Goal: Task Accomplishment & Management: Use online tool/utility

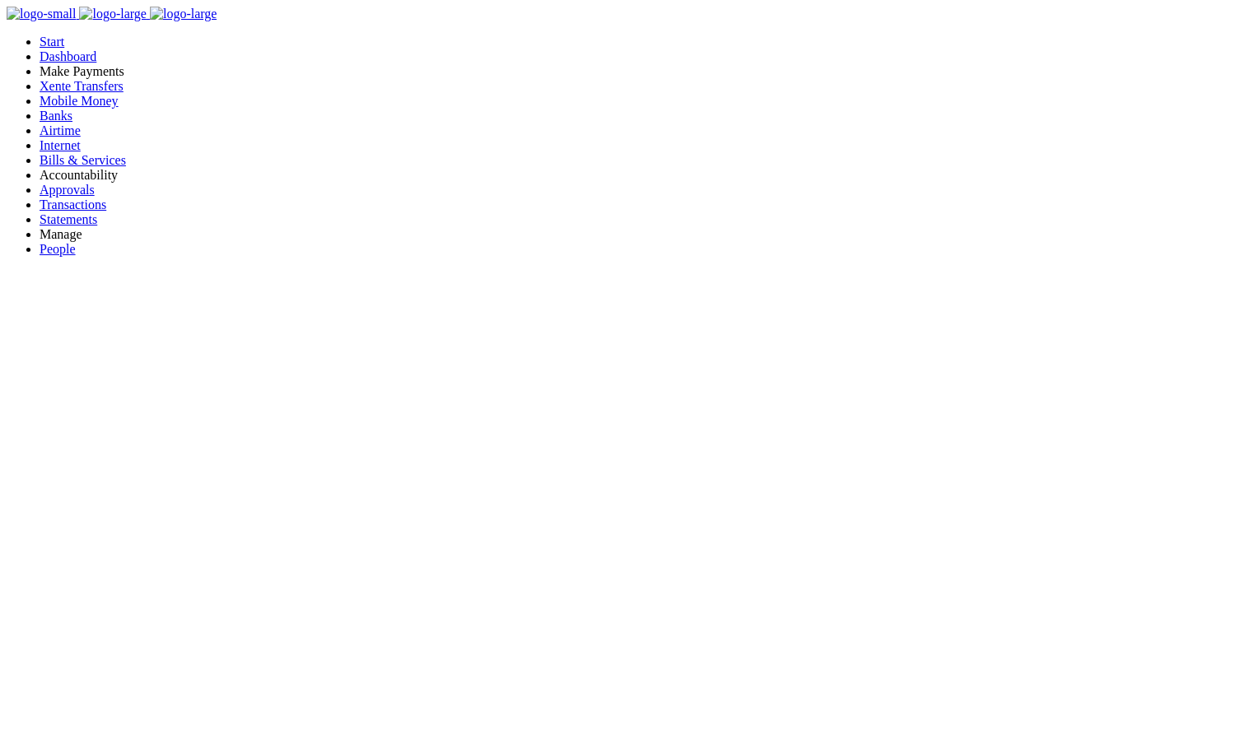
scroll to position [13, 13]
click at [72, 197] on link "Approvals" at bounding box center [67, 190] width 55 height 14
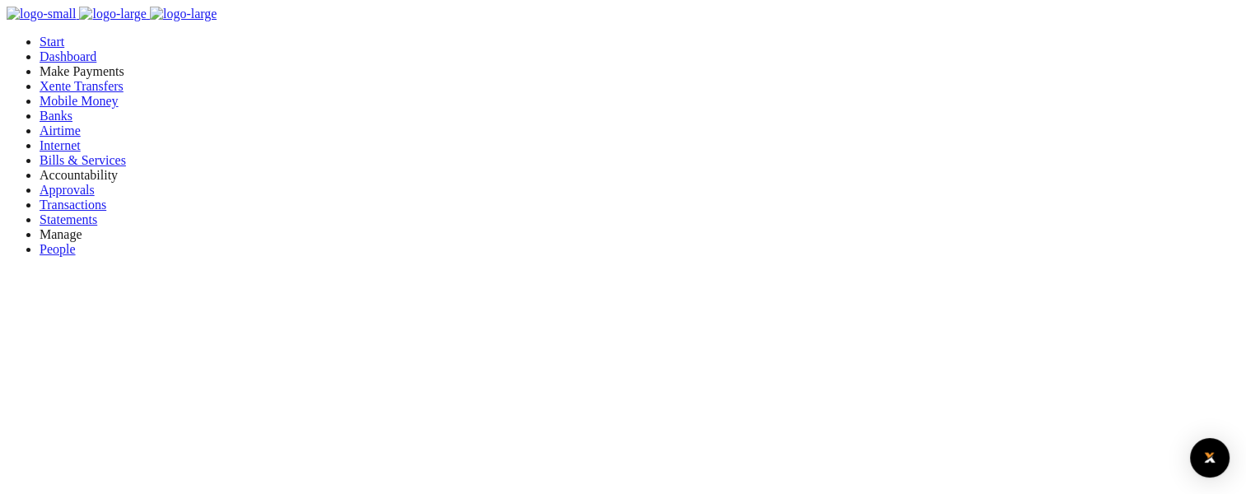
drag, startPoint x: 0, startPoint y: 0, endPoint x: 991, endPoint y: 77, distance: 994.2
click at [991, 77] on div at bounding box center [623, 247] width 1246 height 494
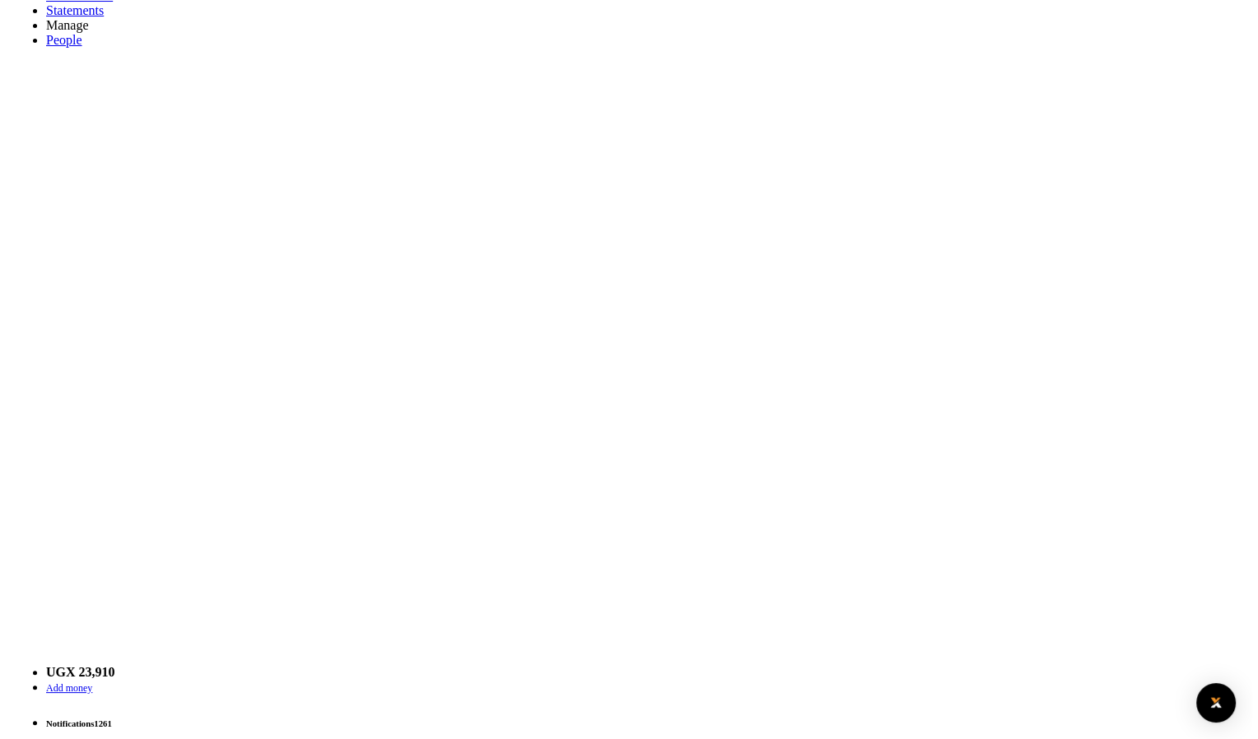
scroll to position [211, 0]
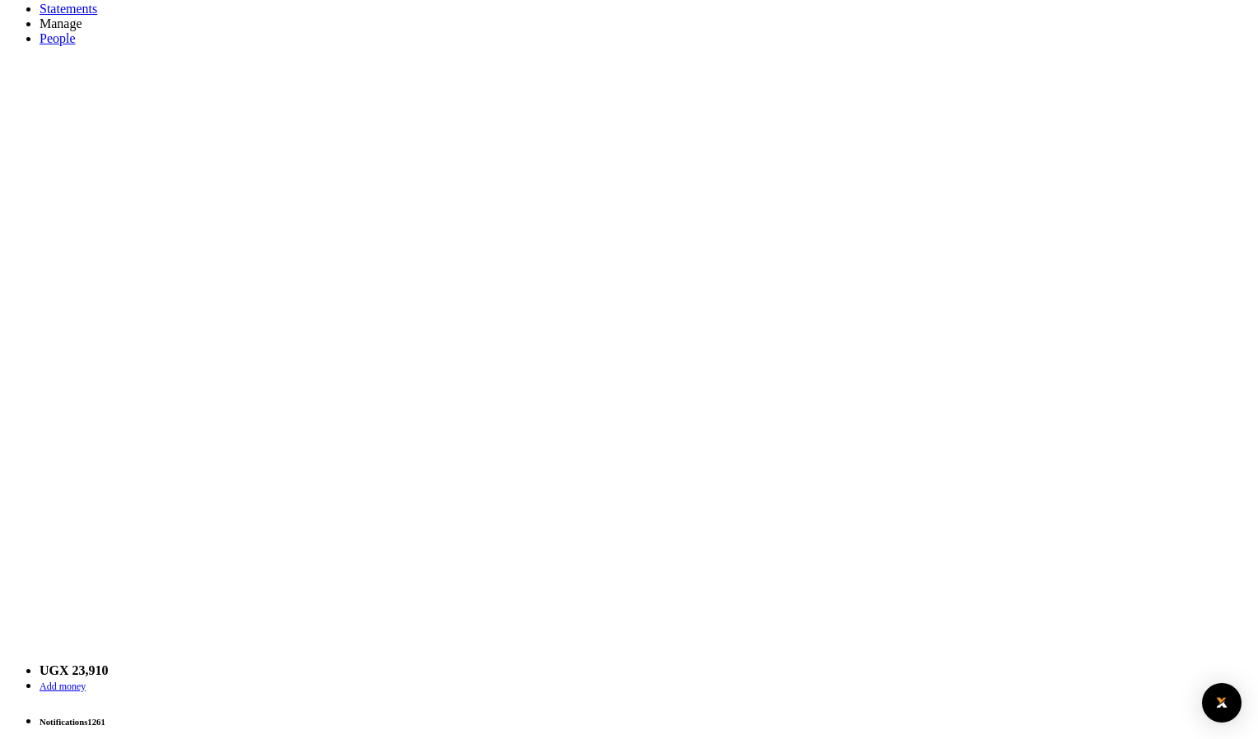
type input "2"
type input "7"
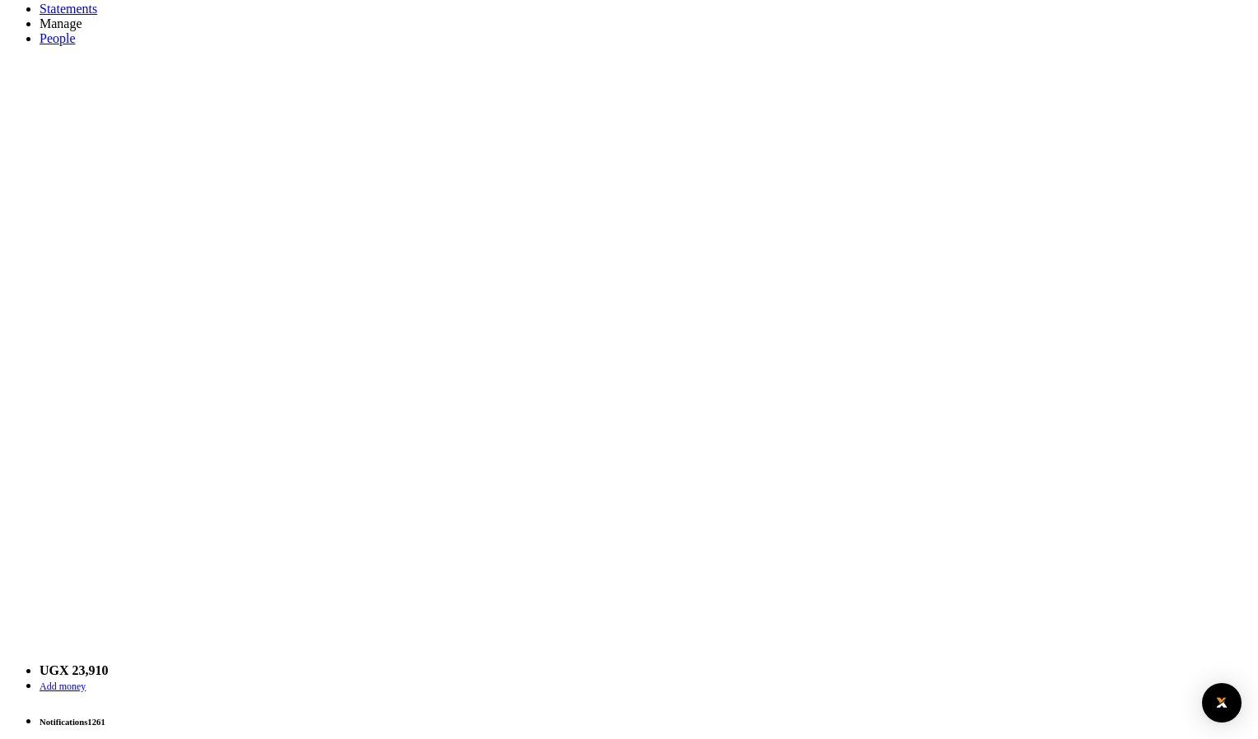
type input "0"
type input "1"
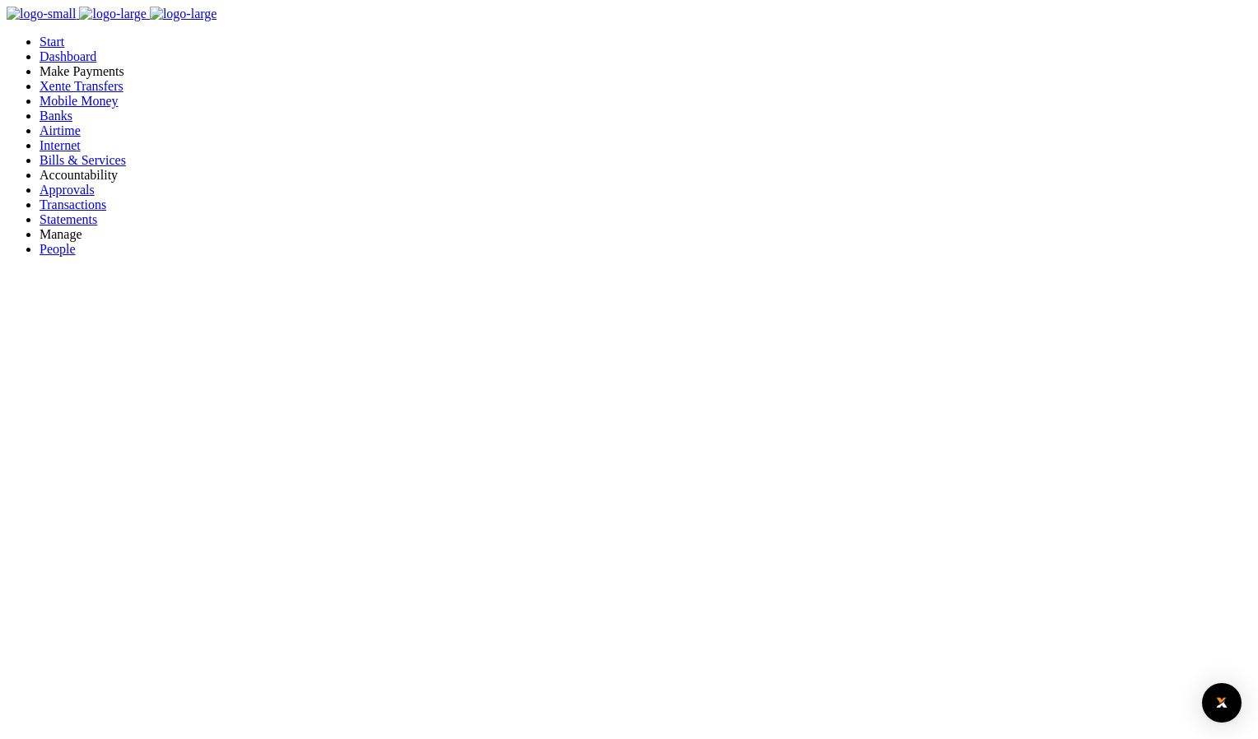
type input "1"
type input "8"
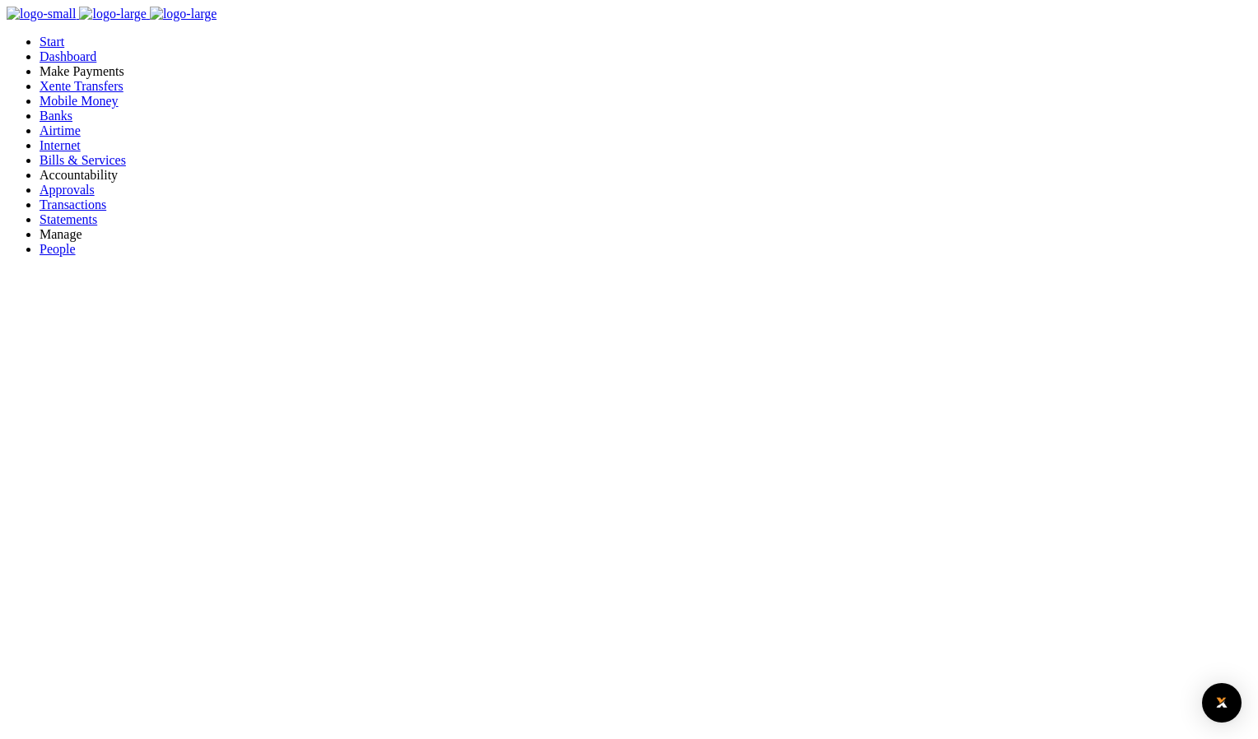
type input "1"
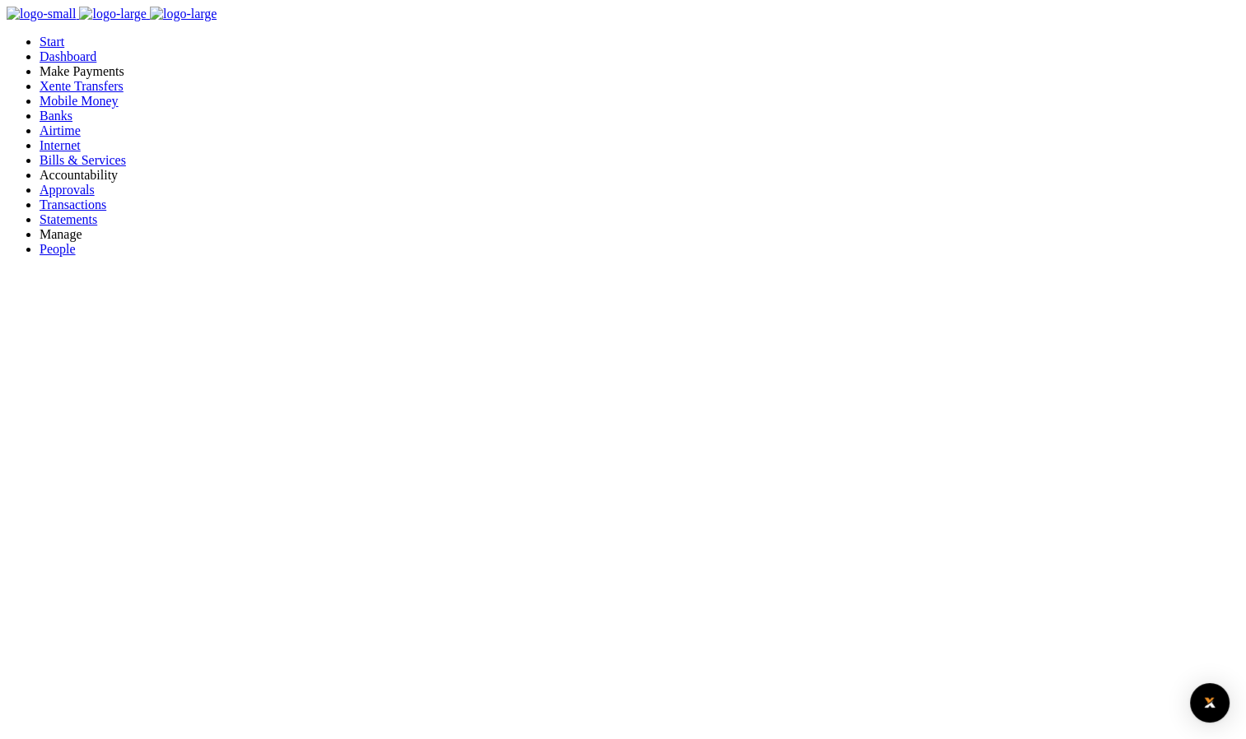
scroll to position [13, 13]
click at [61, 197] on span "Approvals" at bounding box center [67, 190] width 55 height 14
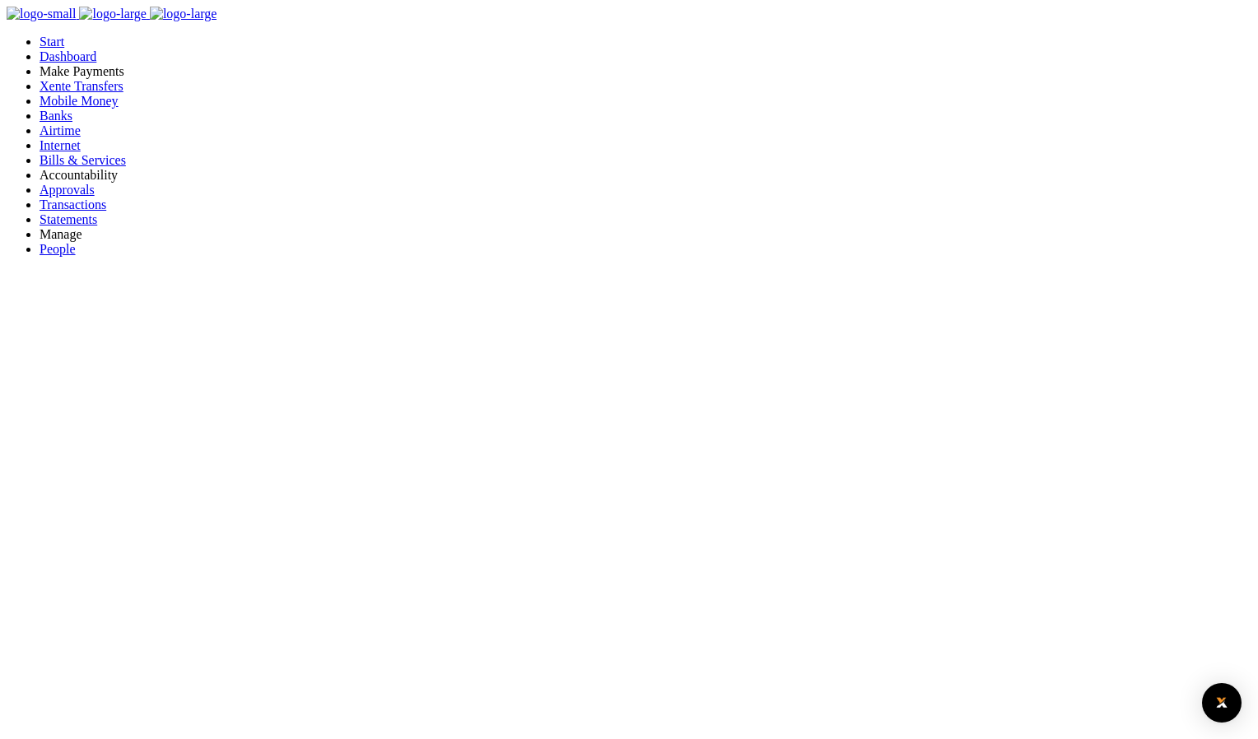
type input "9"
type input "0"
type input "2"
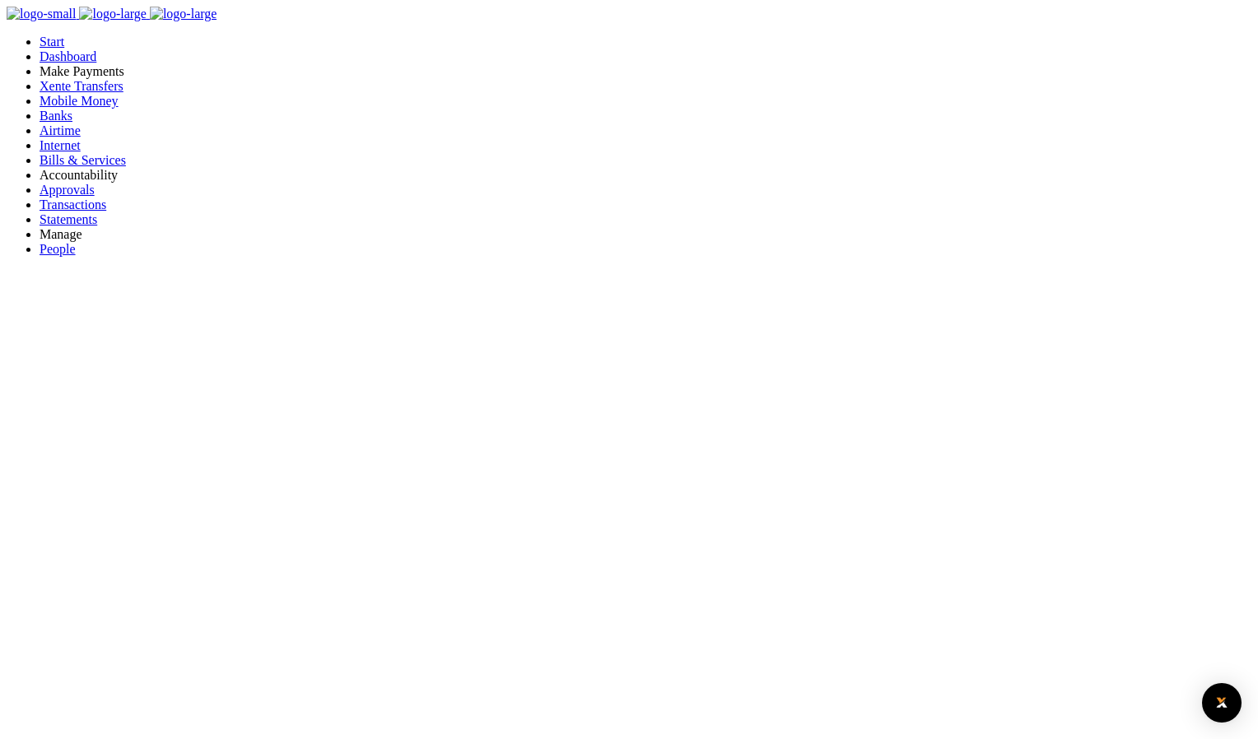
type input "2"
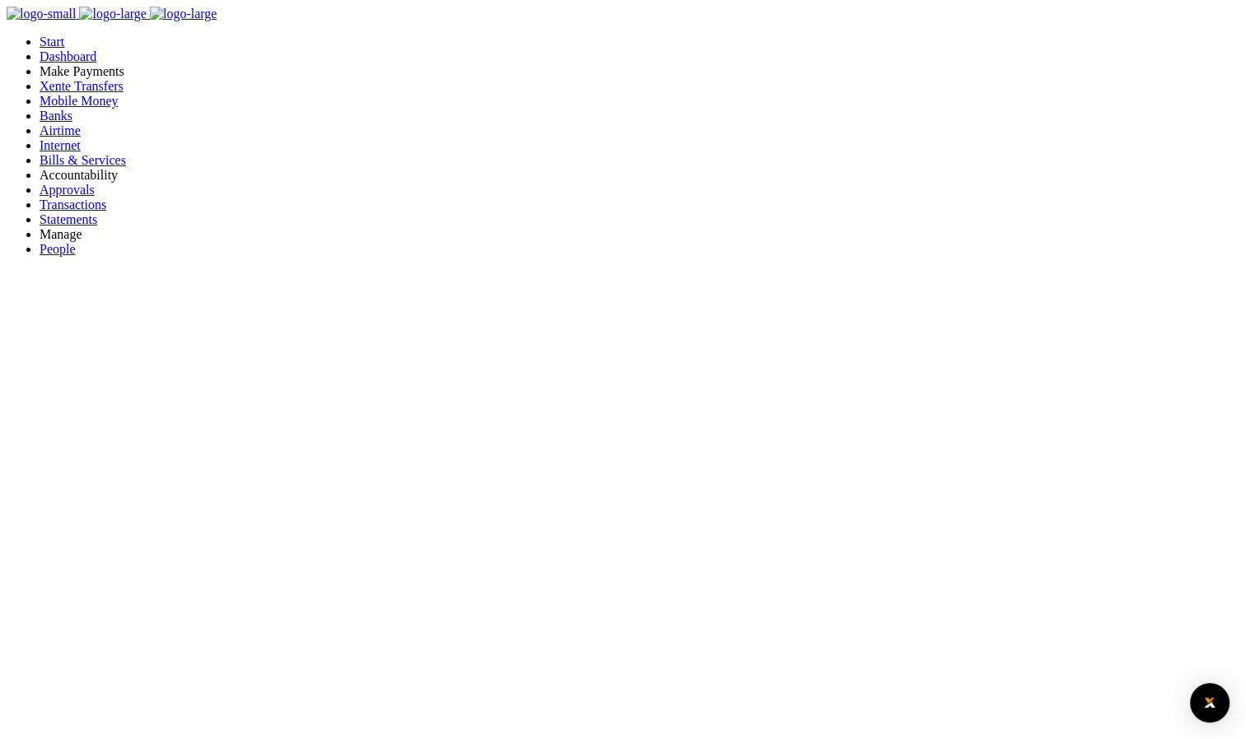
scroll to position [13, 13]
click at [48, 197] on span "Approvals" at bounding box center [67, 190] width 55 height 14
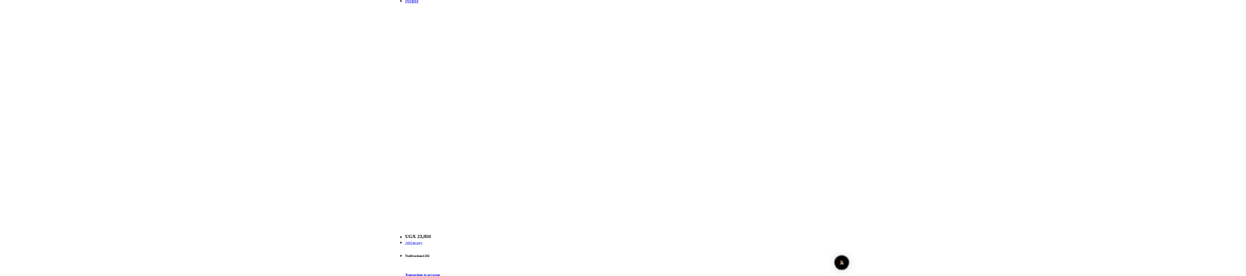
scroll to position [262, 0]
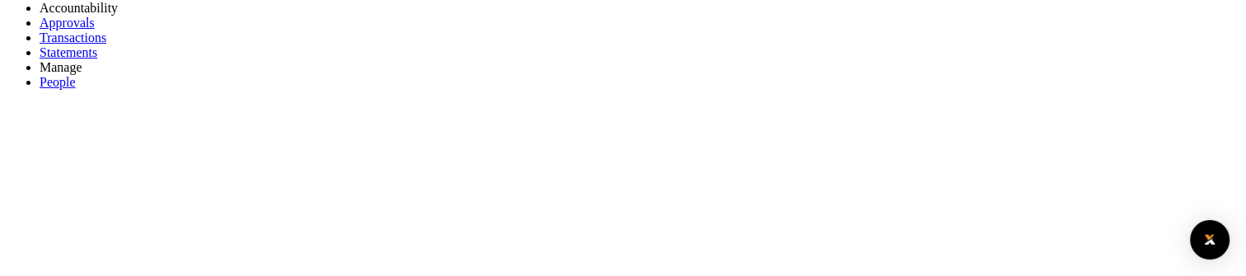
scroll to position [170, 0]
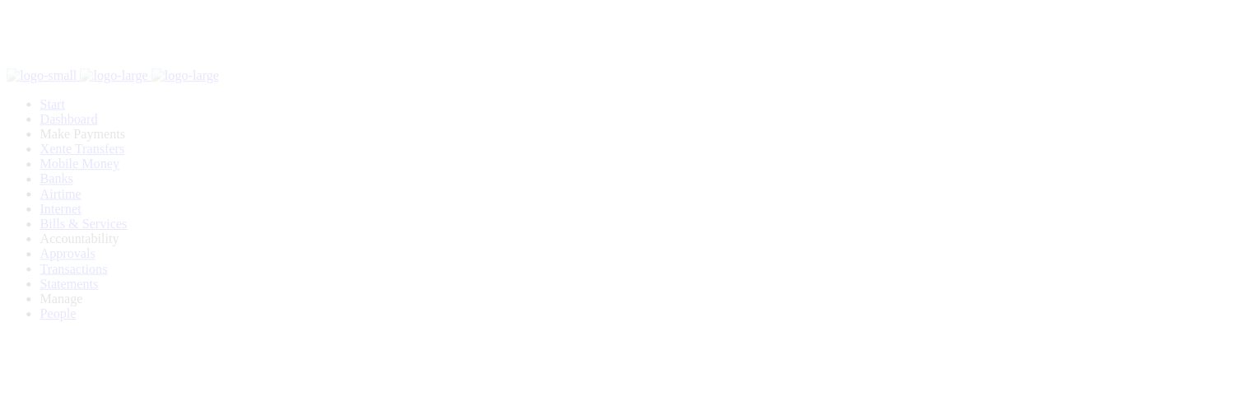
scroll to position [170, 0]
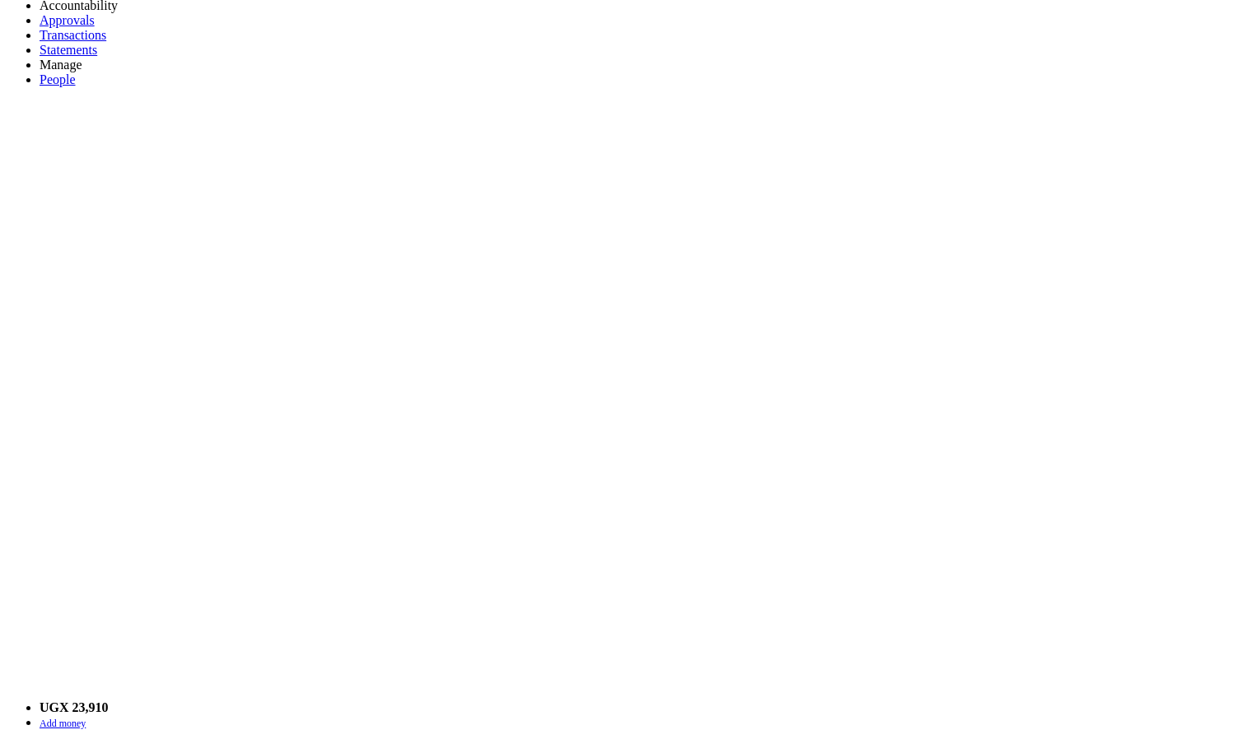
type textarea "qwertyu"
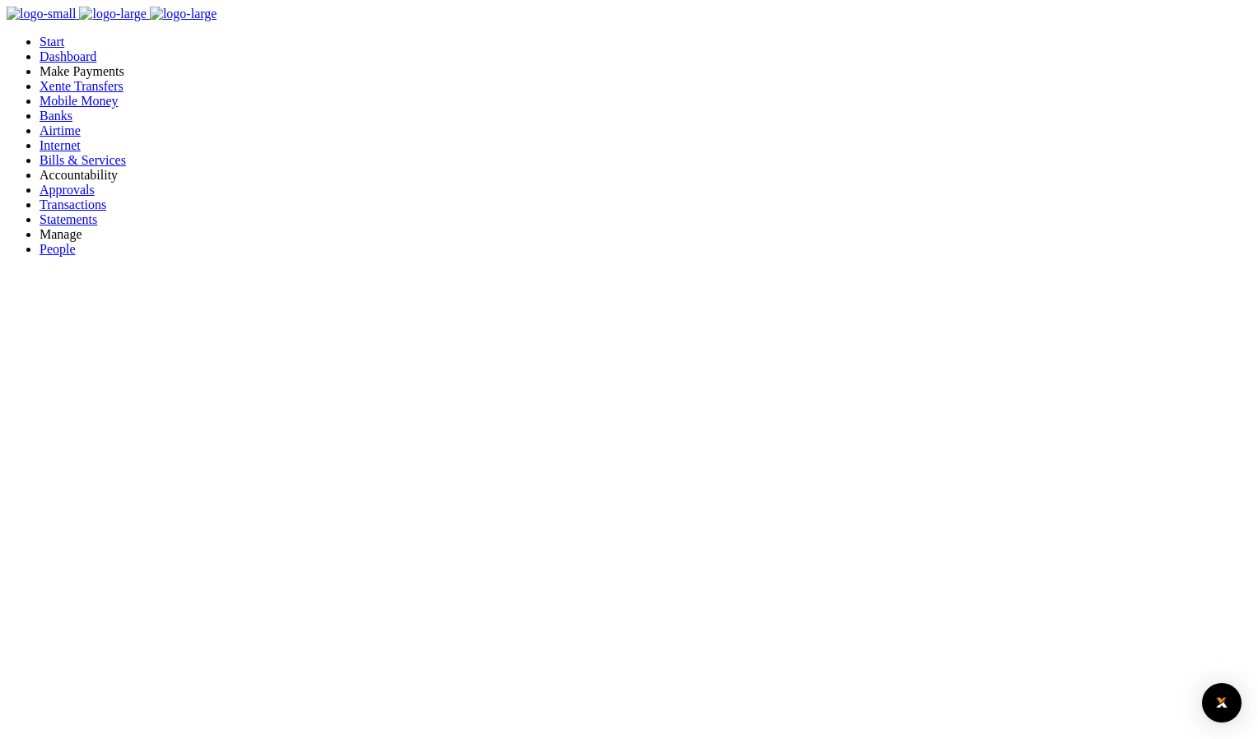
type textarea "qwerty"
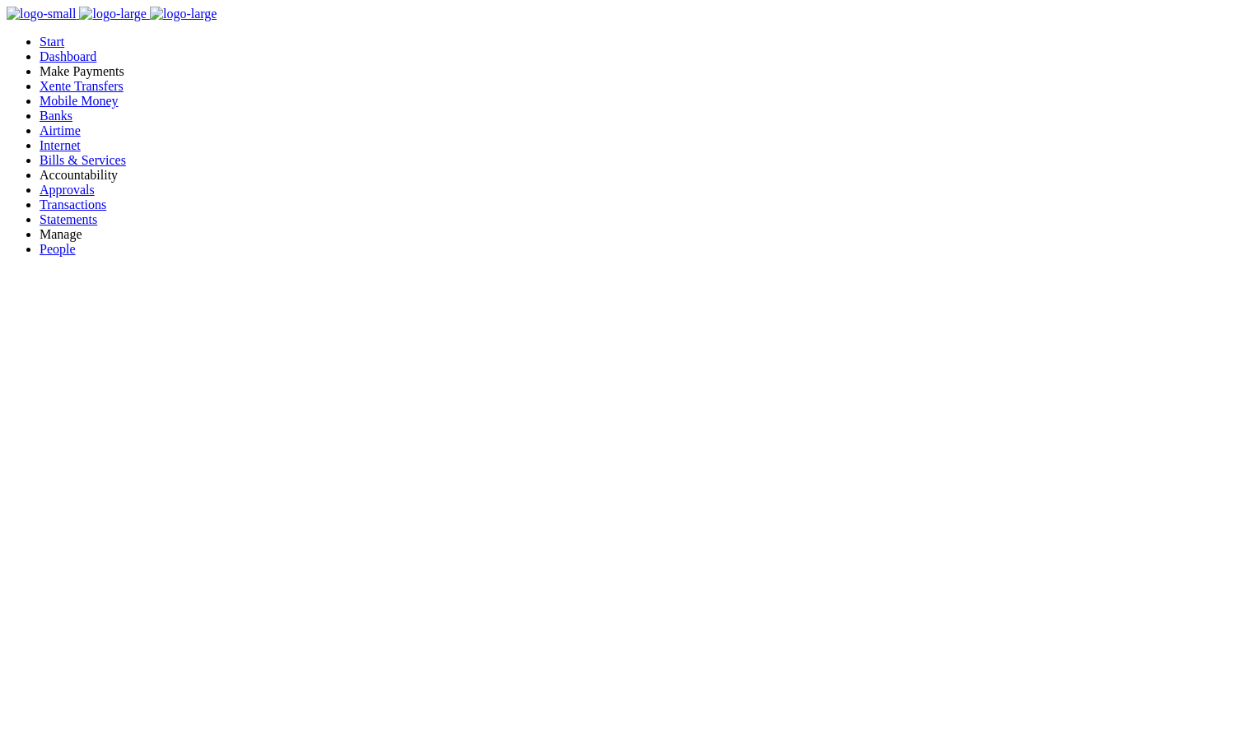
scroll to position [13, 13]
click at [68, 197] on span "Approvals" at bounding box center [67, 190] width 55 height 14
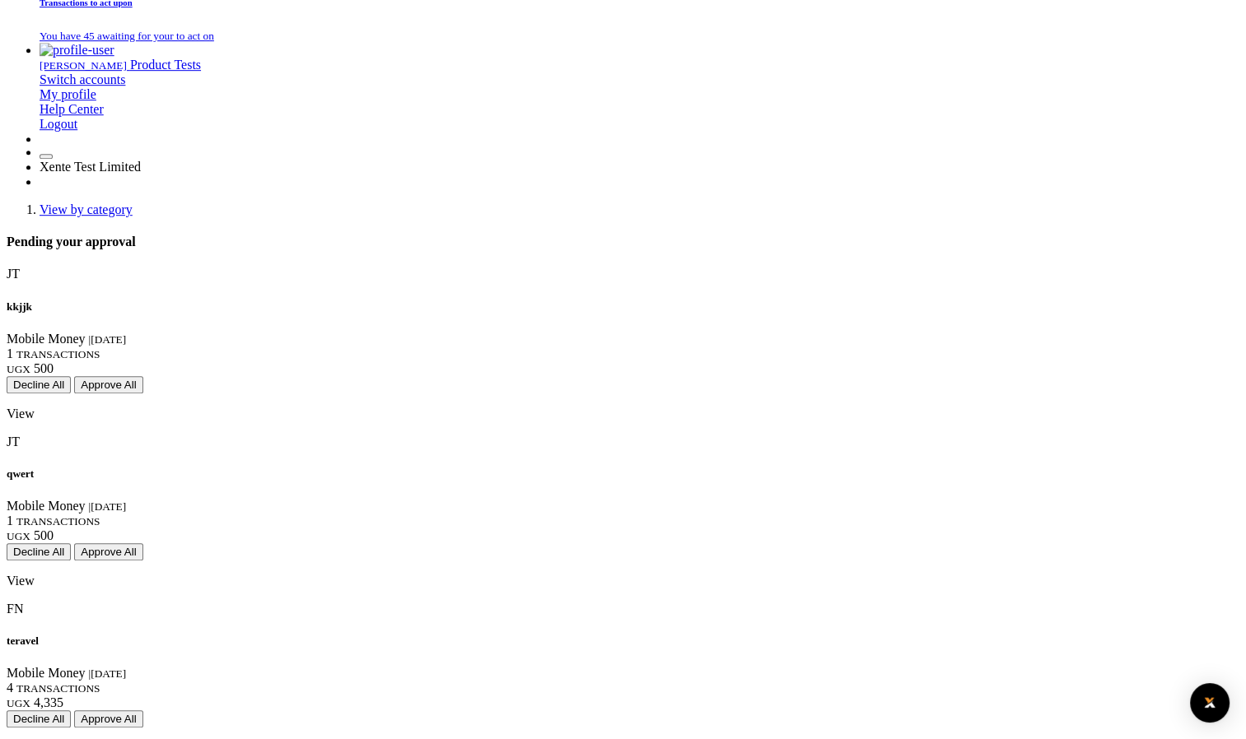
scroll to position [1060, 0]
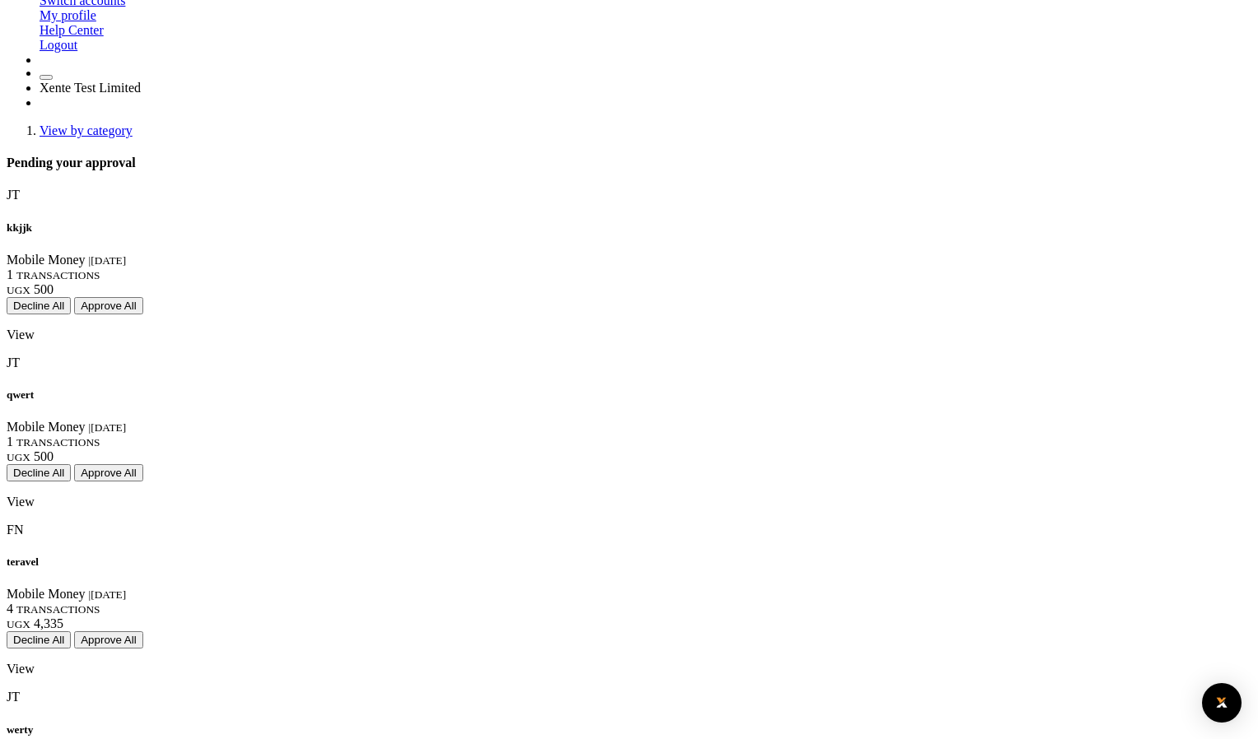
type textarea "qwertyuio"
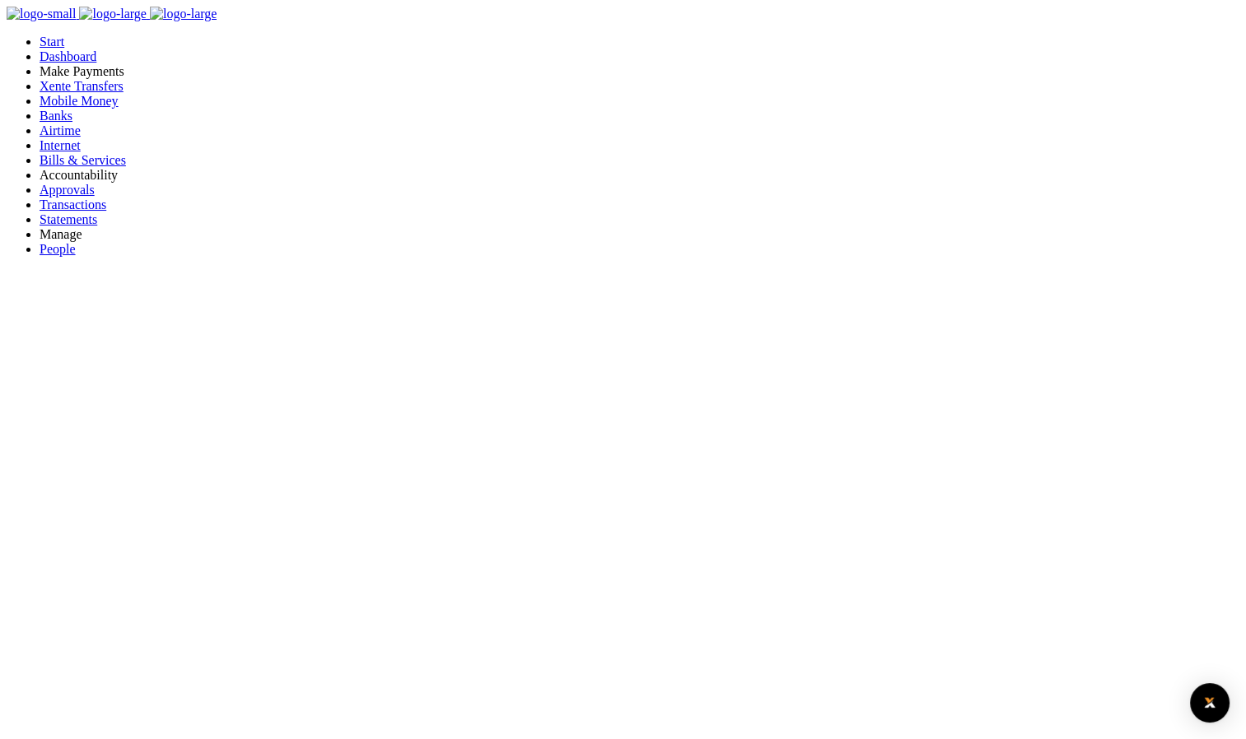
scroll to position [13, 13]
click at [61, 197] on span "Approvals" at bounding box center [67, 190] width 55 height 14
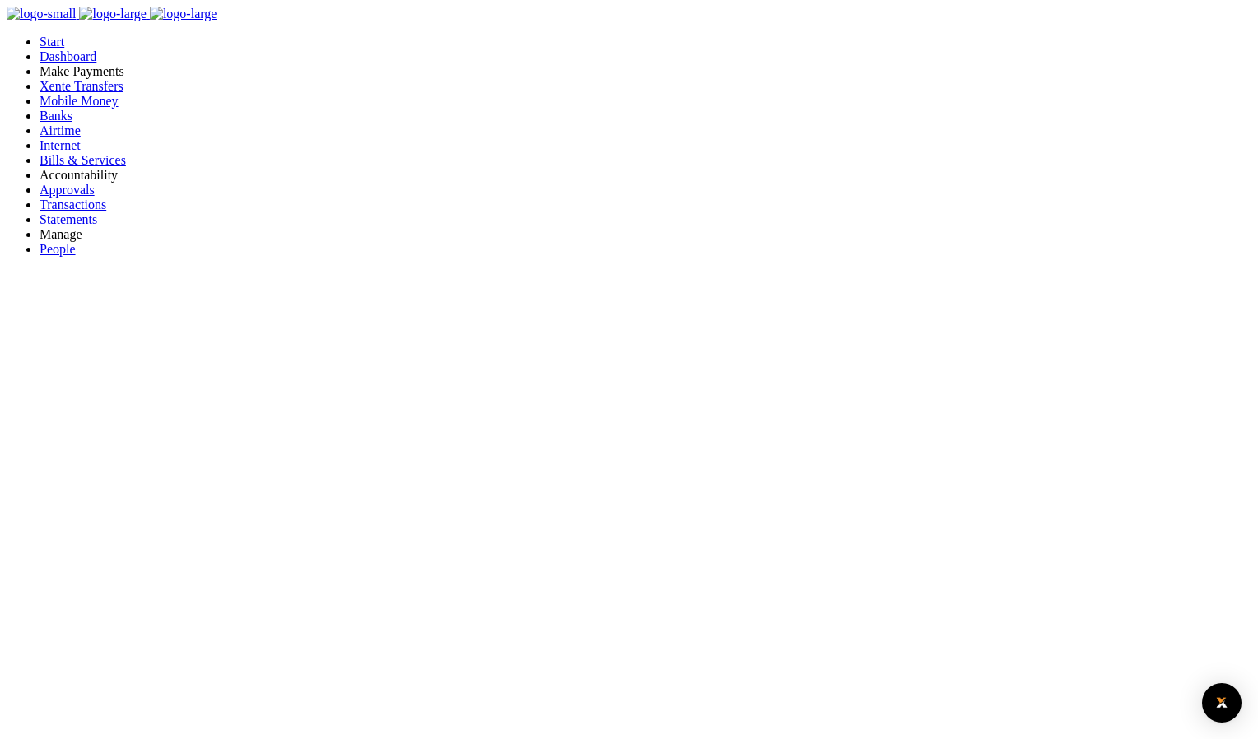
type textarea "qwertyuio"
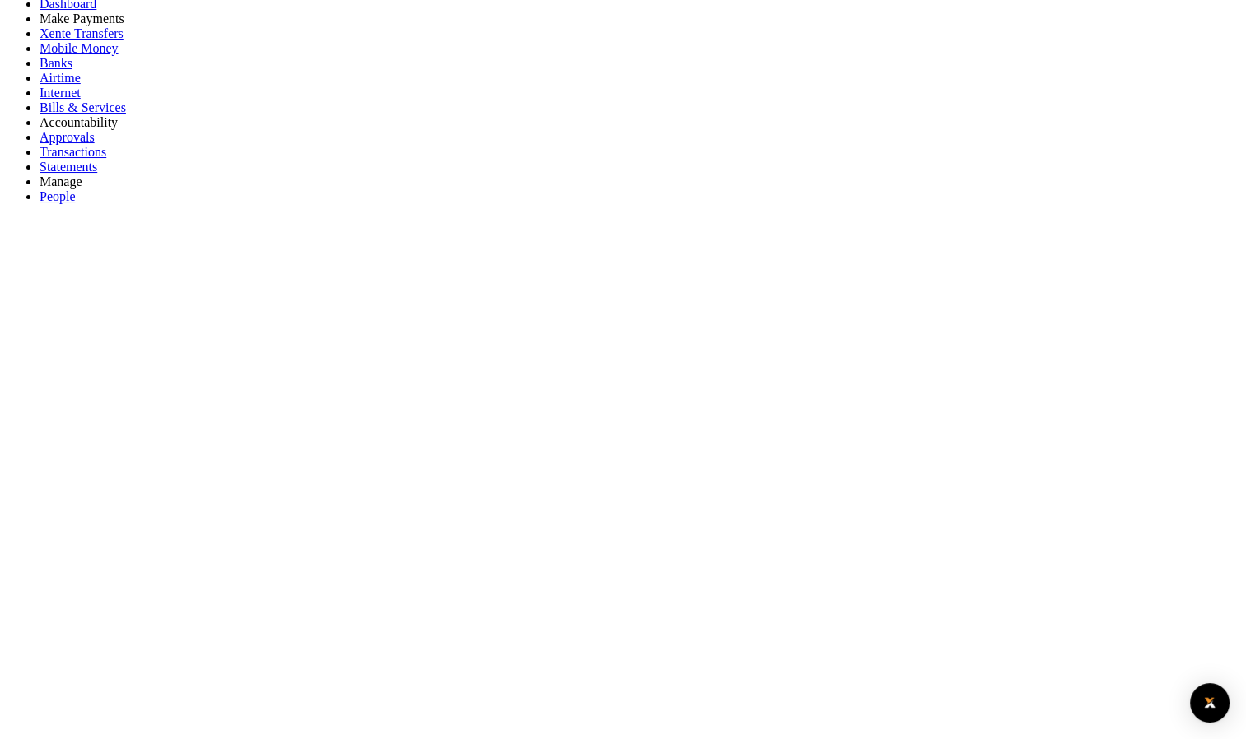
scroll to position [54, 0]
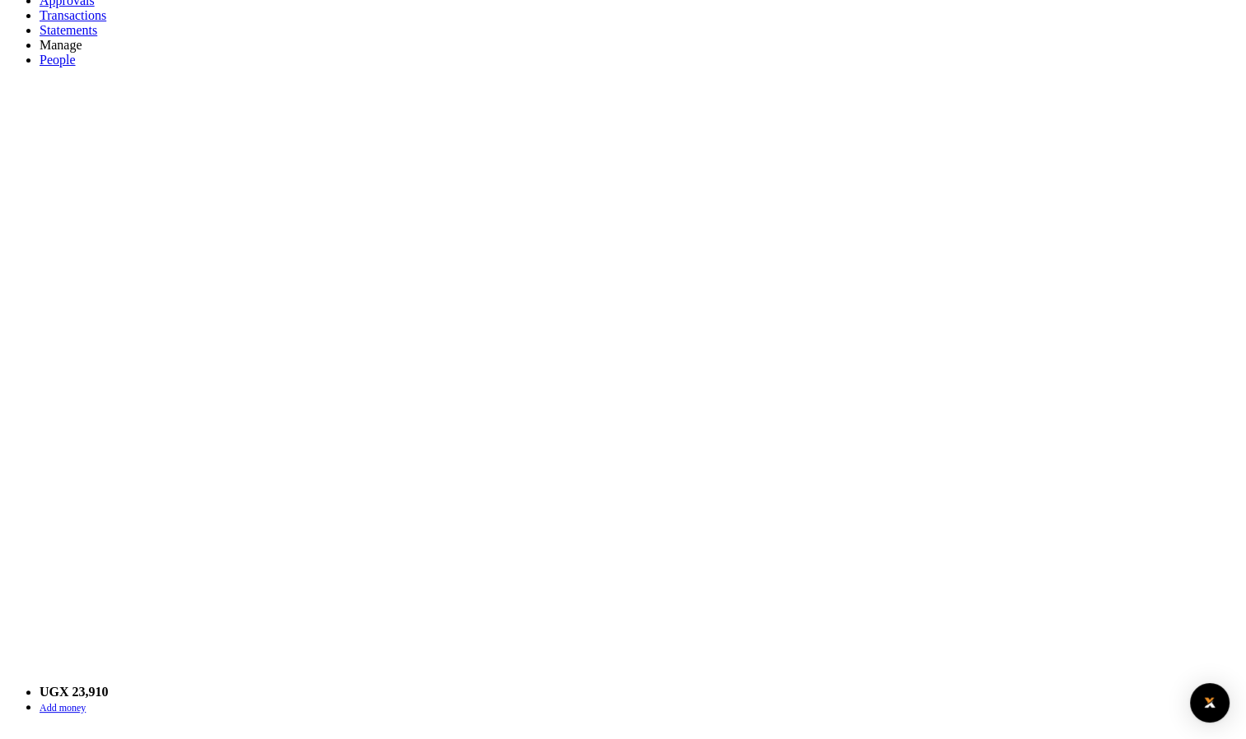
scroll to position [217, 0]
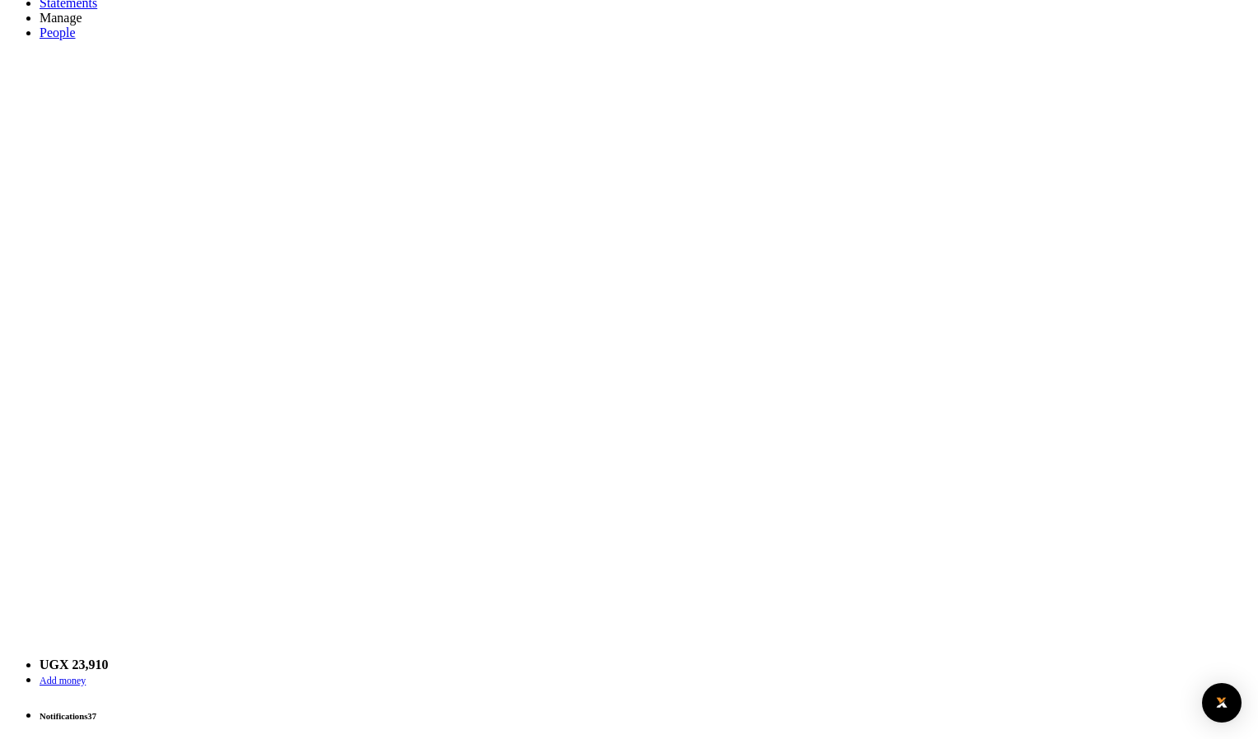
type textarea "qwertyu"
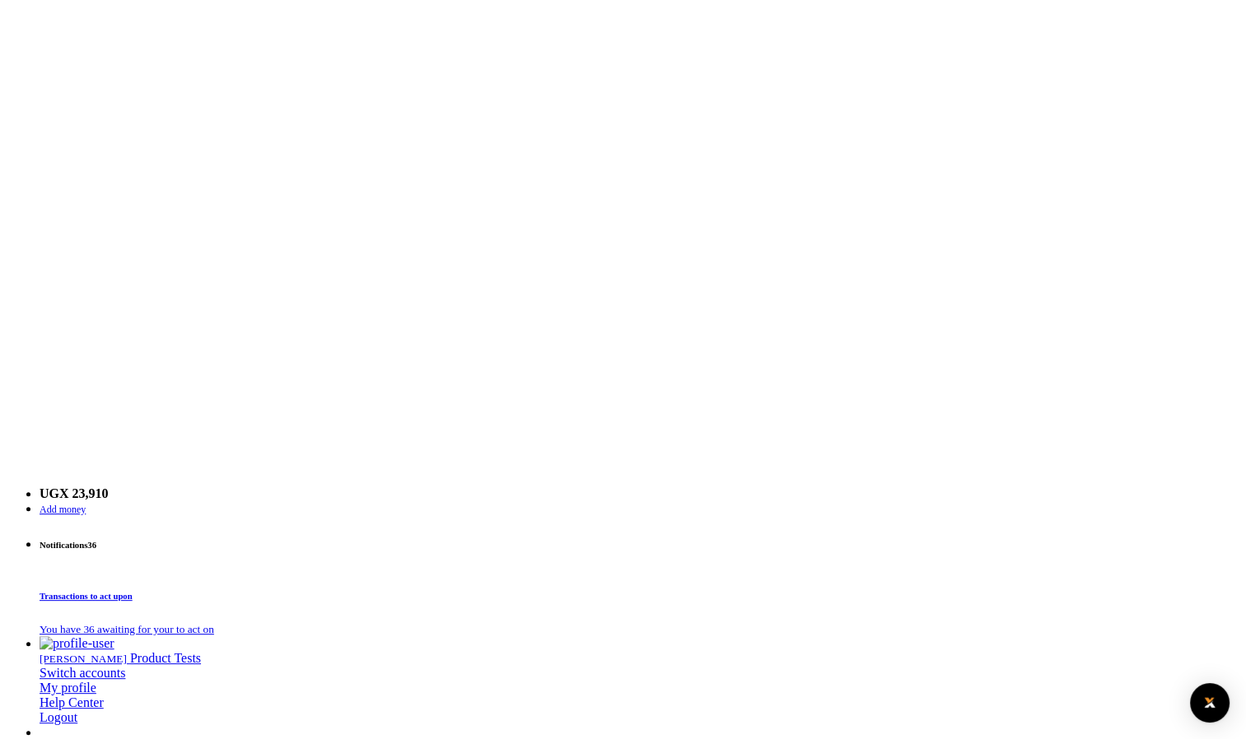
scroll to position [752, 0]
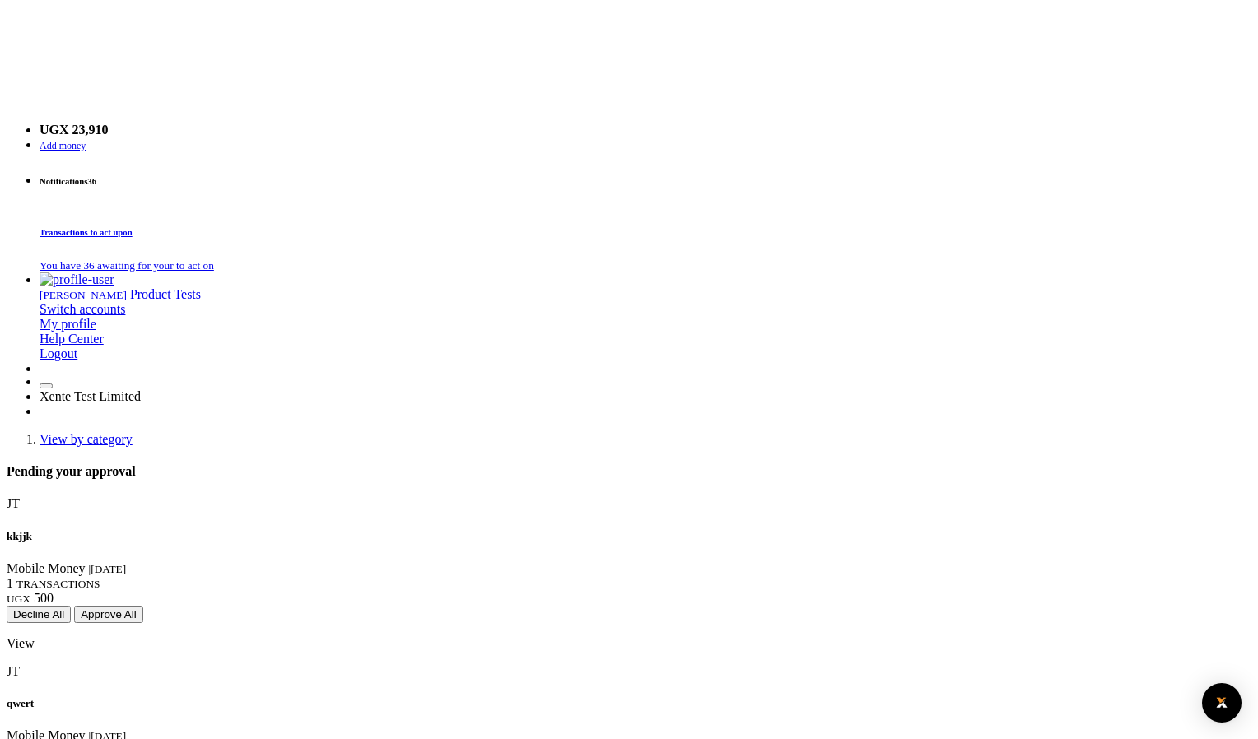
type textarea "qwertyui"
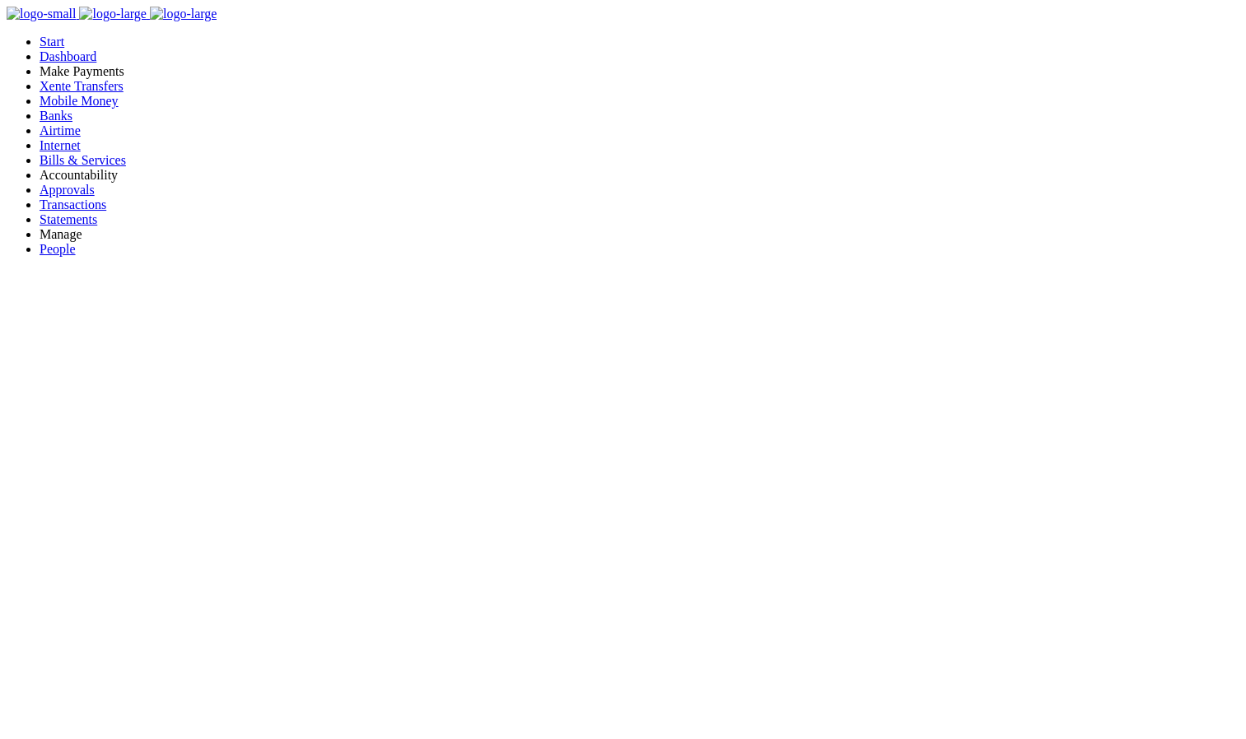
scroll to position [13, 13]
click at [53, 197] on span "Approvals" at bounding box center [67, 190] width 55 height 14
click at [53, 152] on span "Internet" at bounding box center [60, 145] width 41 height 14
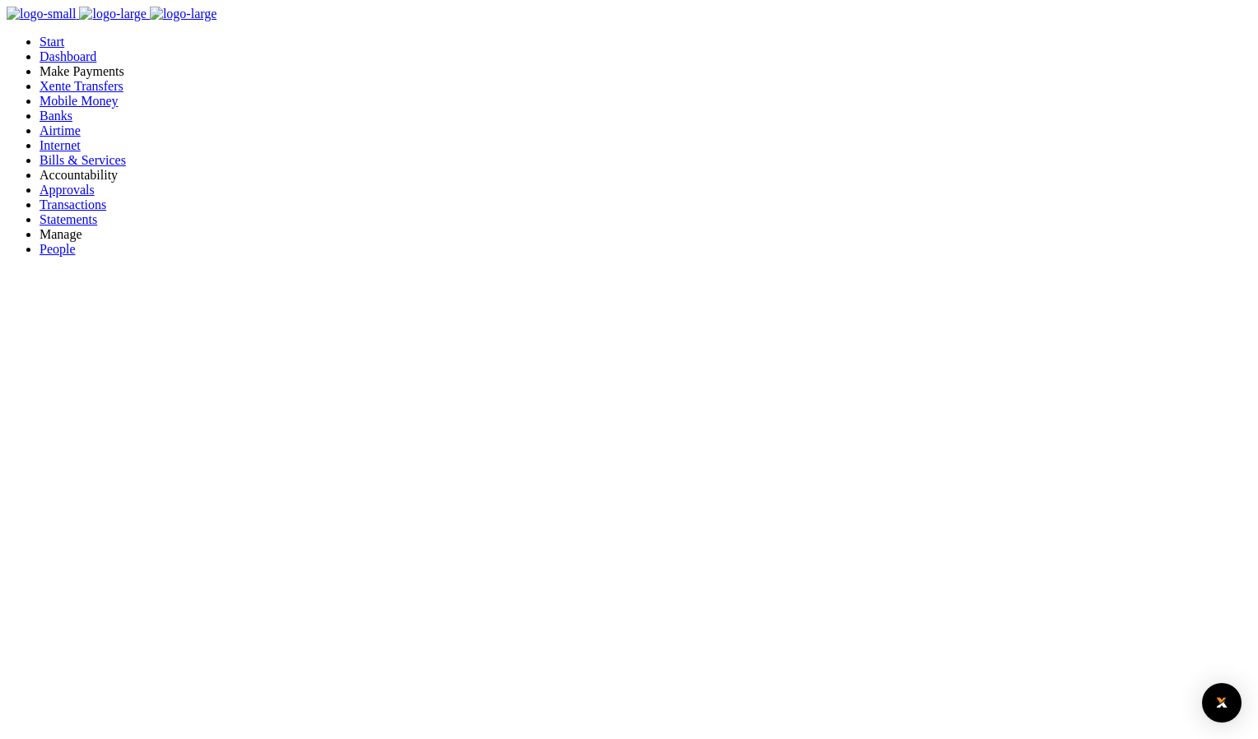
click at [1133, 21] on link "Download Template" at bounding box center [1186, 14] width 107 height 15
